Goal: Information Seeking & Learning: Learn about a topic

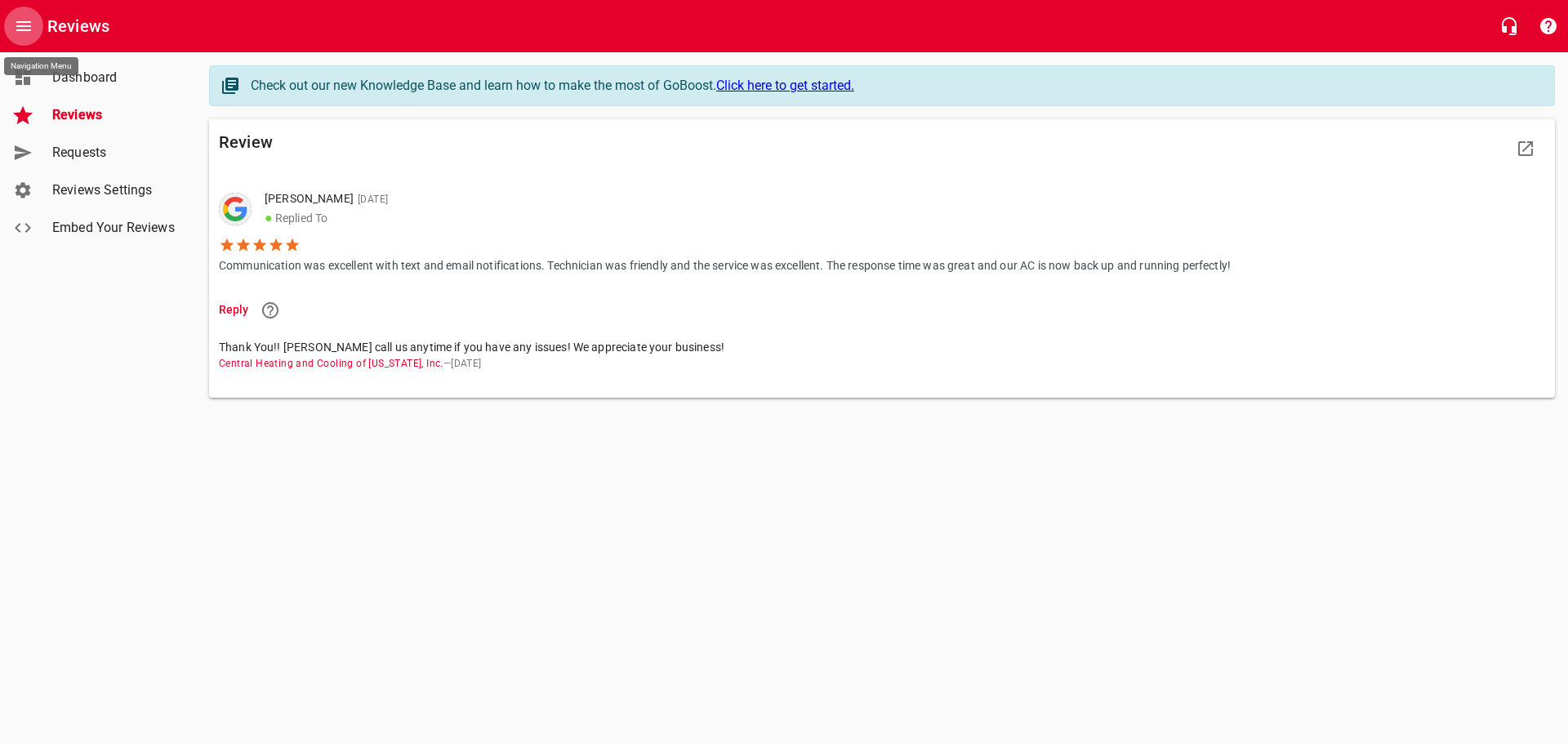
click at [22, 21] on icon "Open drawer" at bounding box center [24, 25] width 15 height 10
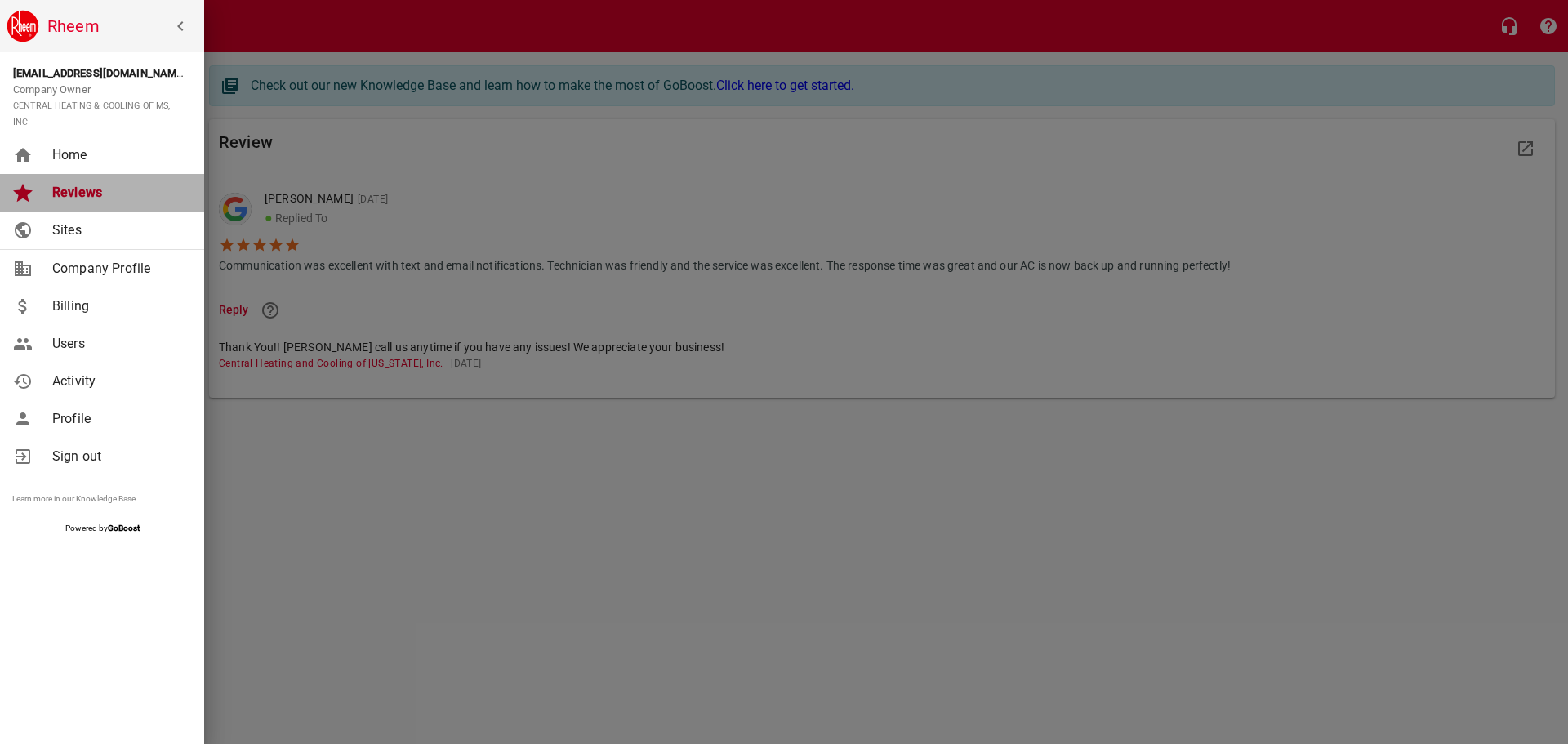
click at [58, 191] on span "Reviews" at bounding box center [119, 193] width 132 height 20
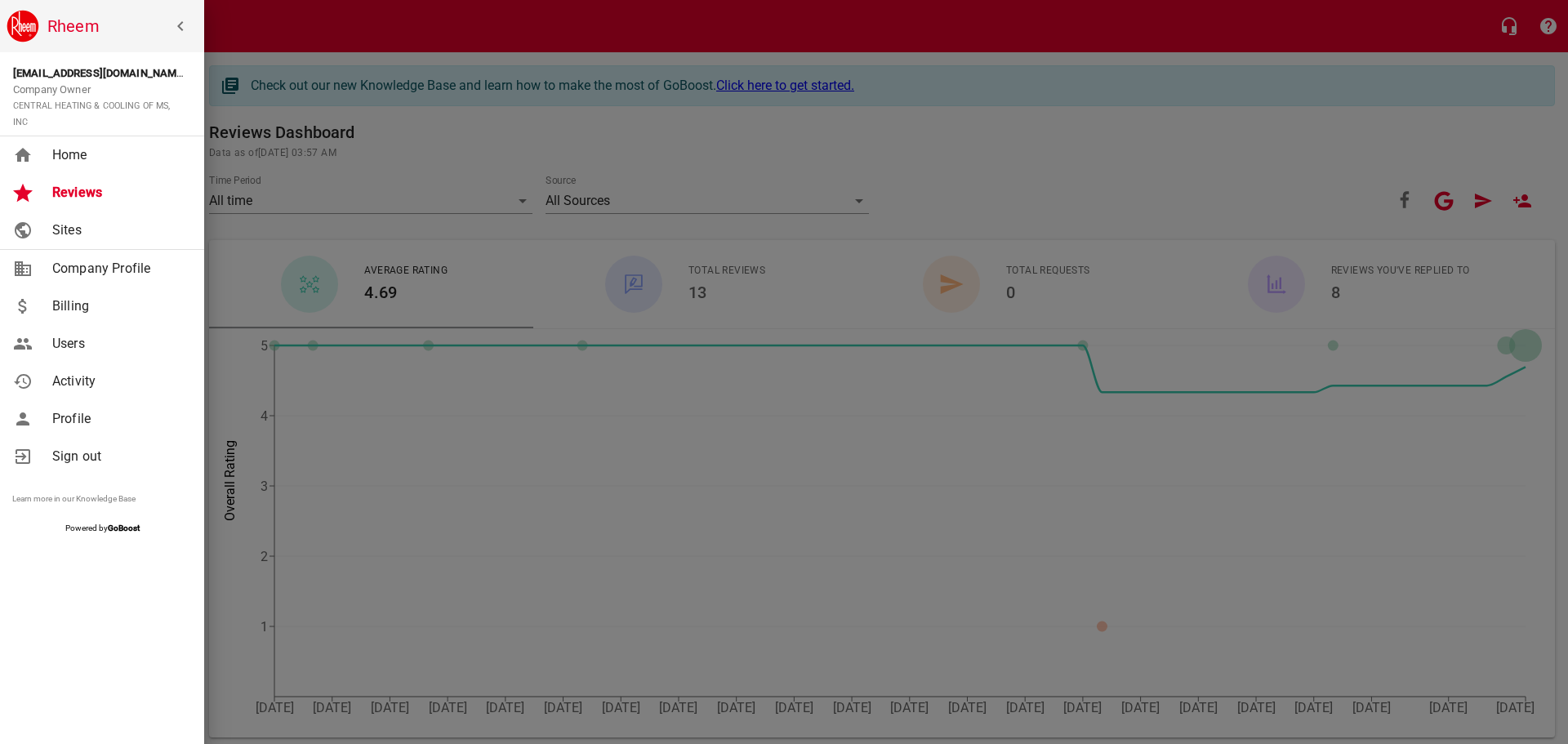
click at [935, 172] on div at bounding box center [784, 372] width 1568 height 744
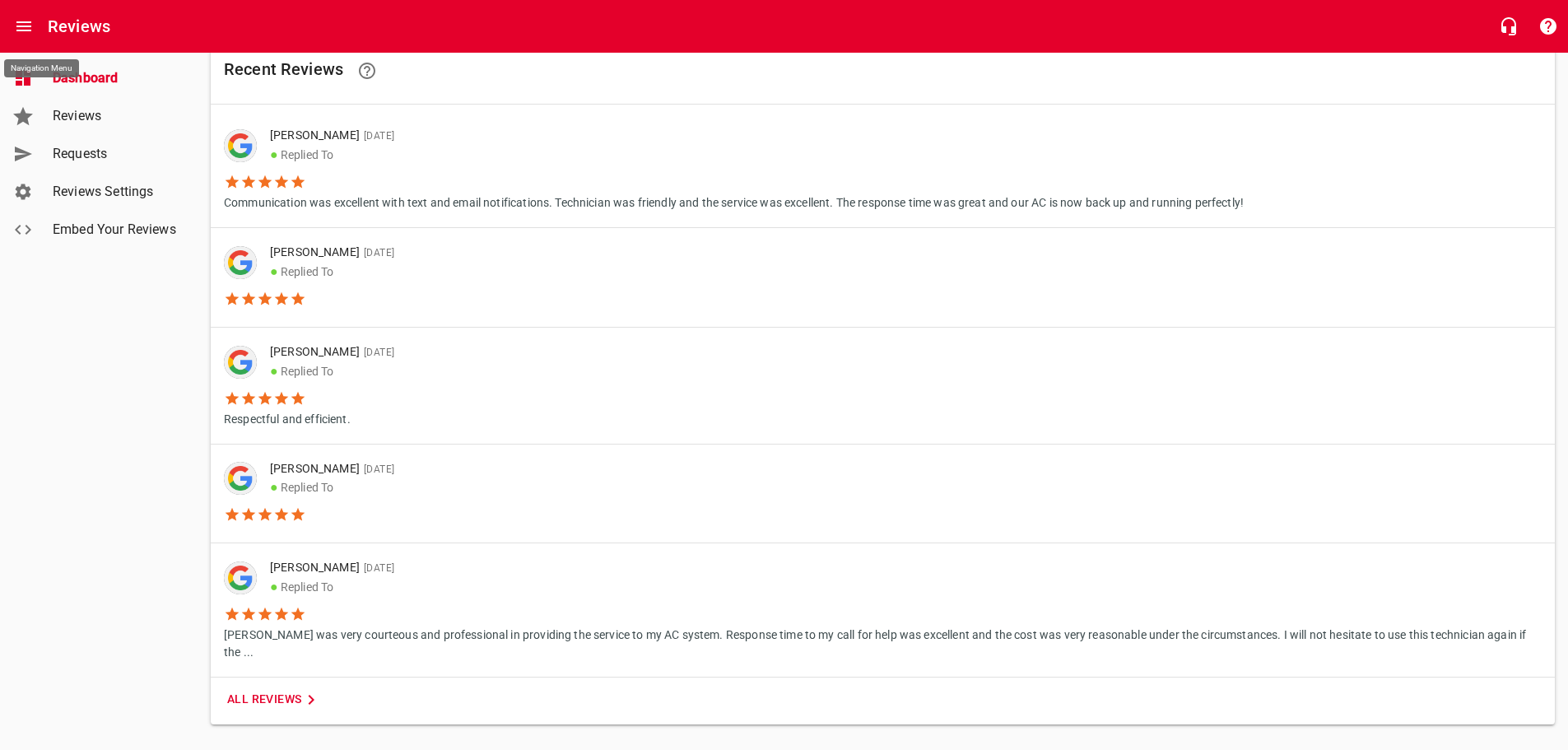
scroll to position [992, 0]
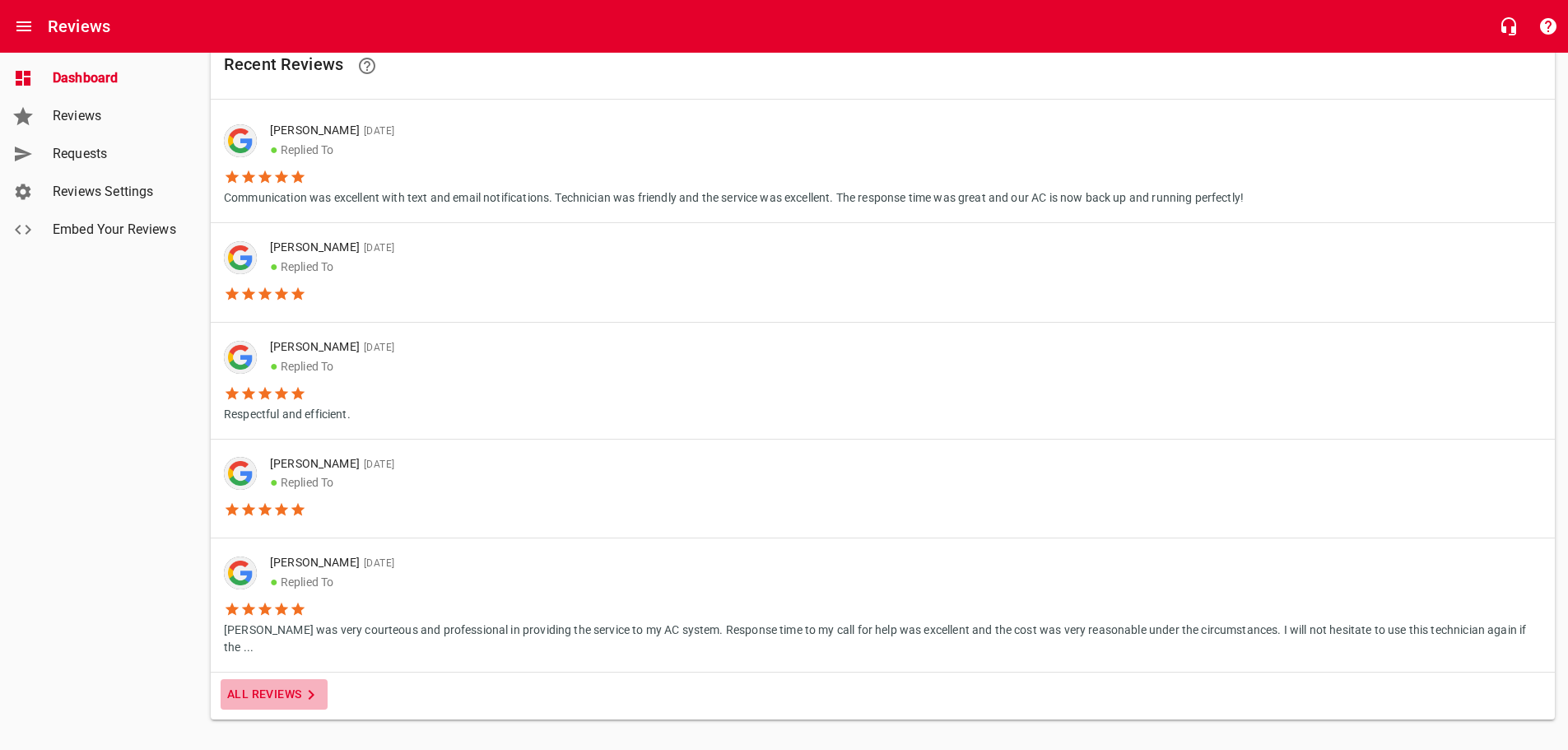
click at [269, 684] on span "All Reviews" at bounding box center [274, 694] width 94 height 20
